Goal: Transaction & Acquisition: Book appointment/travel/reservation

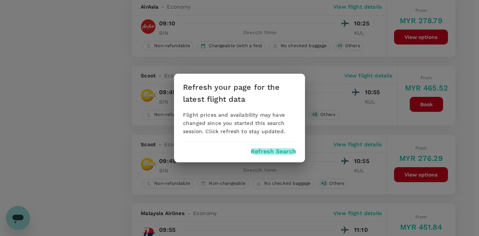
click at [268, 151] on button "Refresh Search" at bounding box center [273, 151] width 45 height 7
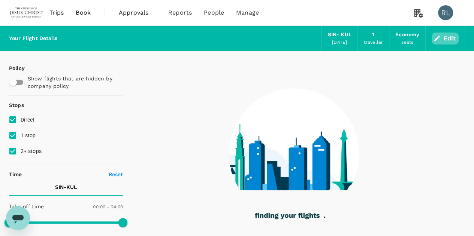
click at [447, 40] on button "Edit" at bounding box center [444, 39] width 27 height 12
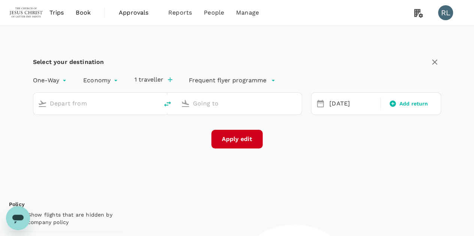
type input "Singapore Changi (SIN)"
type input "Kuala Lumpur Intl ([GEOGRAPHIC_DATA])"
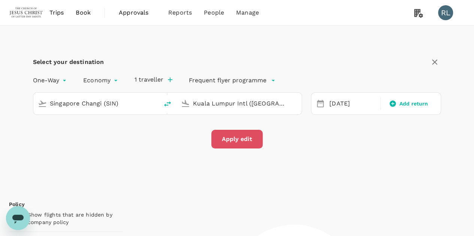
click at [245, 140] on button "Apply edit" at bounding box center [236, 139] width 51 height 19
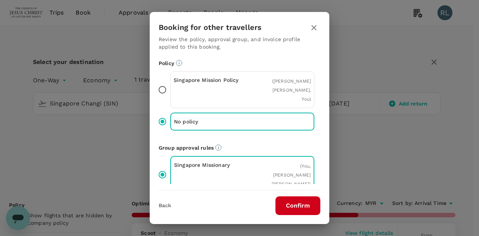
click at [310, 31] on icon "button" at bounding box center [314, 27] width 9 height 9
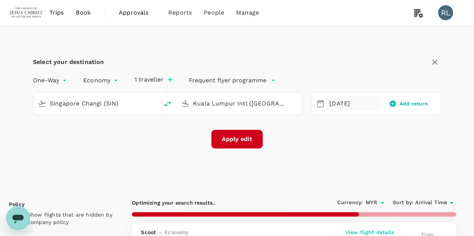
click at [344, 104] on div "[DATE]" at bounding box center [352, 104] width 52 height 15
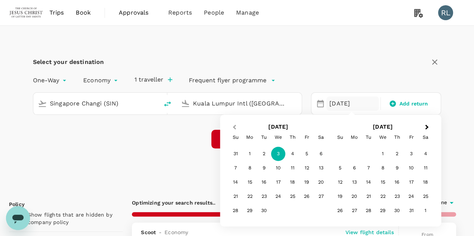
click at [237, 130] on button "Previous Month" at bounding box center [233, 128] width 12 height 12
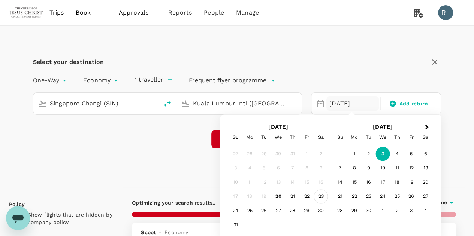
click at [321, 198] on div "23" at bounding box center [321, 197] width 14 height 14
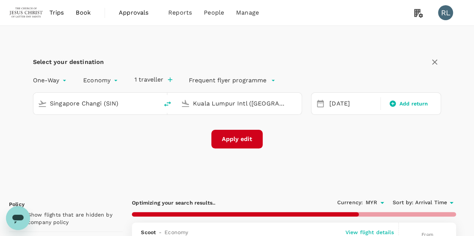
type input "860"
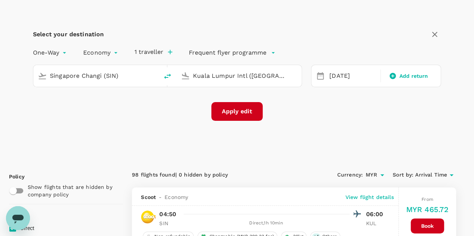
scroll to position [37, 0]
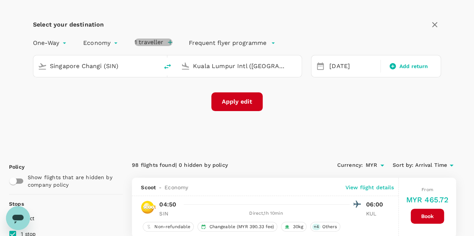
click at [169, 42] on icon "button" at bounding box center [169, 42] width 7 height 7
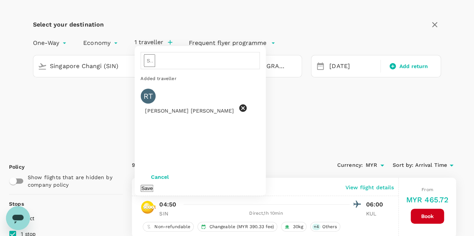
click at [239, 104] on icon at bounding box center [242, 107] width 7 height 7
click at [155, 63] on input "text" at bounding box center [149, 60] width 11 height 13
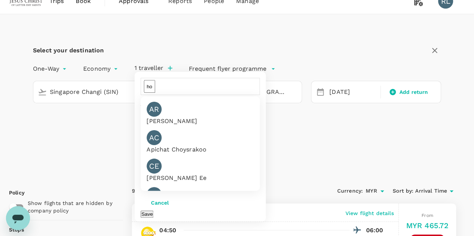
scroll to position [0, 0]
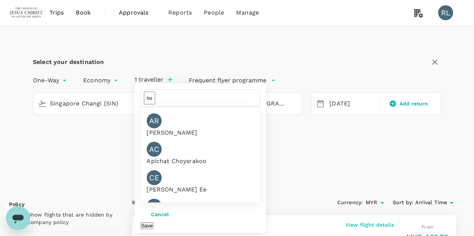
type input "h"
click at [324, 153] on div "Select your destination One-Way oneway Economy economy 1 traveller ​ AS [PERSON…" at bounding box center [237, 107] width 456 height 162
